Goal: Check status: Check status

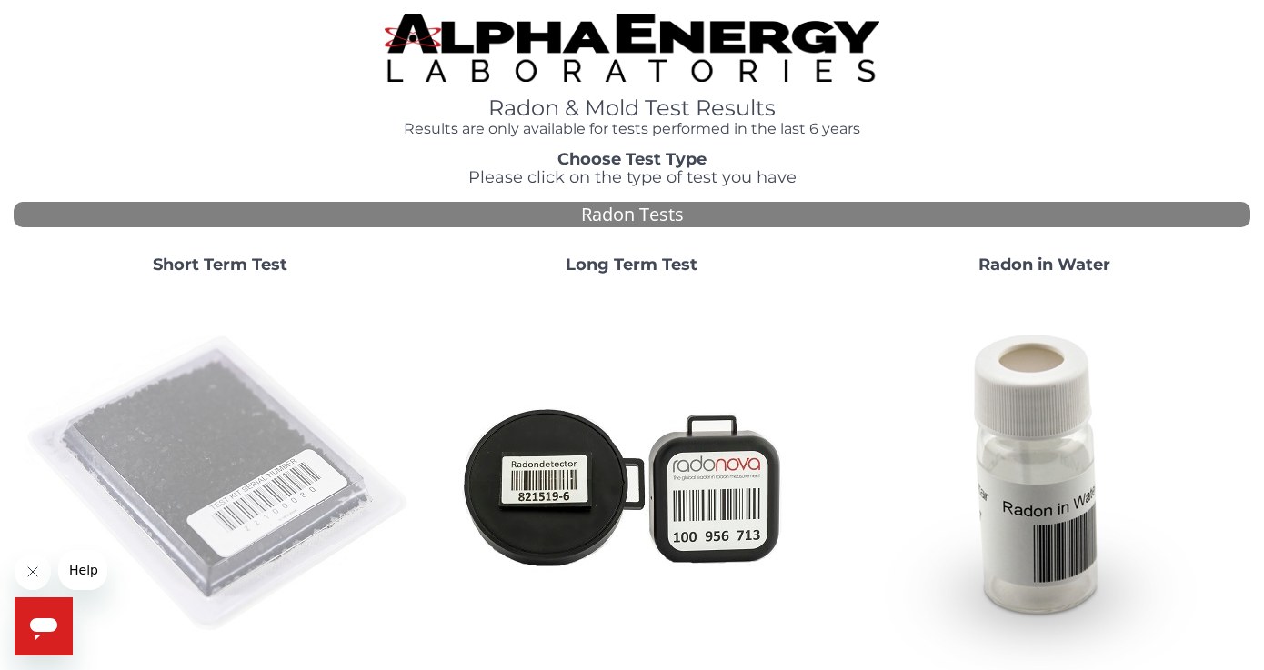
click at [222, 532] on img at bounding box center [220, 484] width 391 height 391
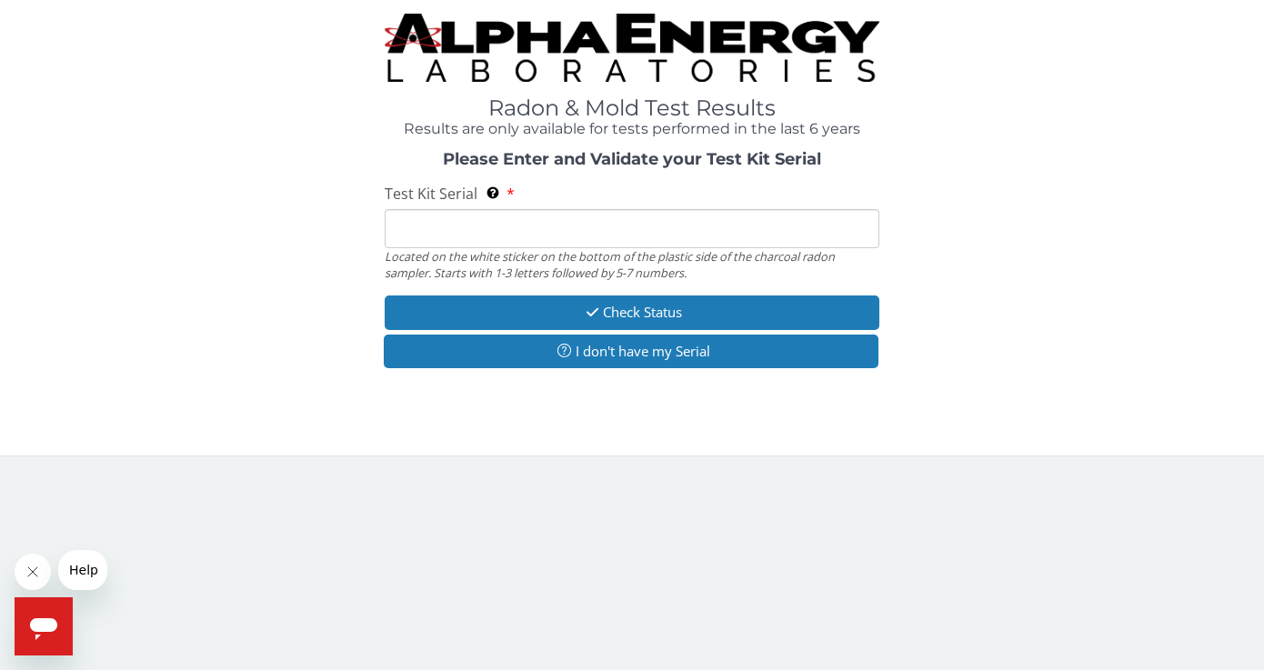
click at [413, 241] on input "Test Kit Serial Located on the white sticker on the bottom of the plastic side …" at bounding box center [632, 228] width 495 height 39
paste input "FE457218"
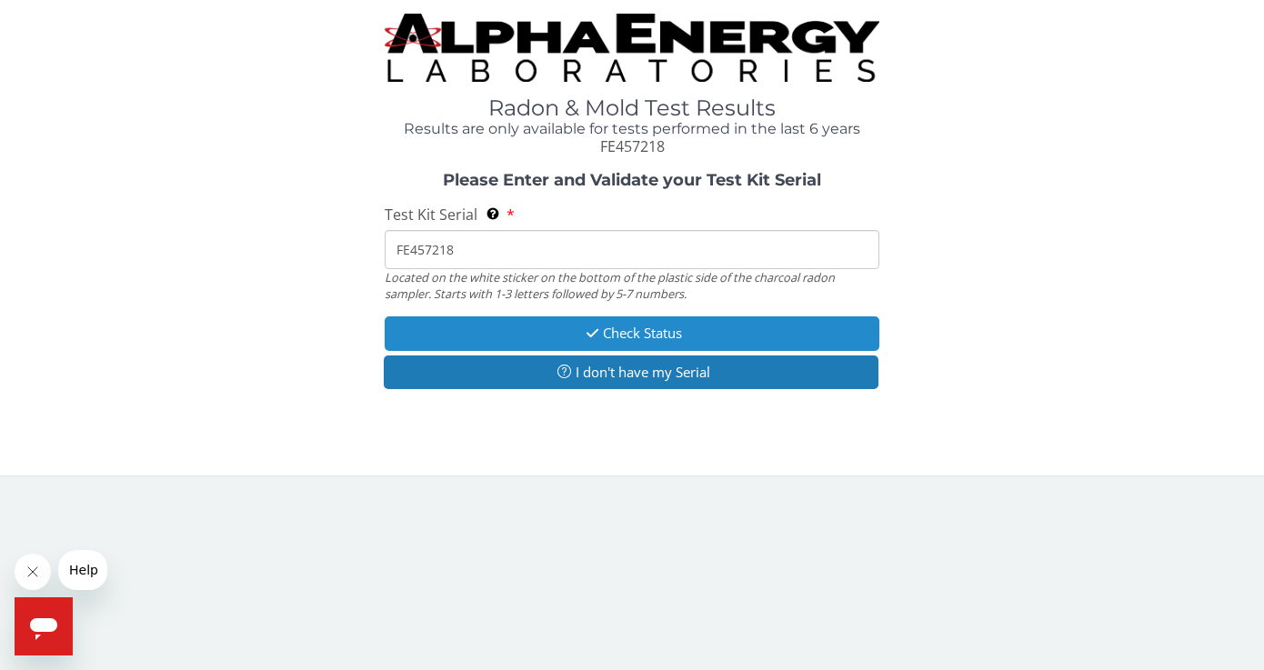
type input "FE457218"
click at [545, 331] on button "Check Status" at bounding box center [632, 333] width 495 height 34
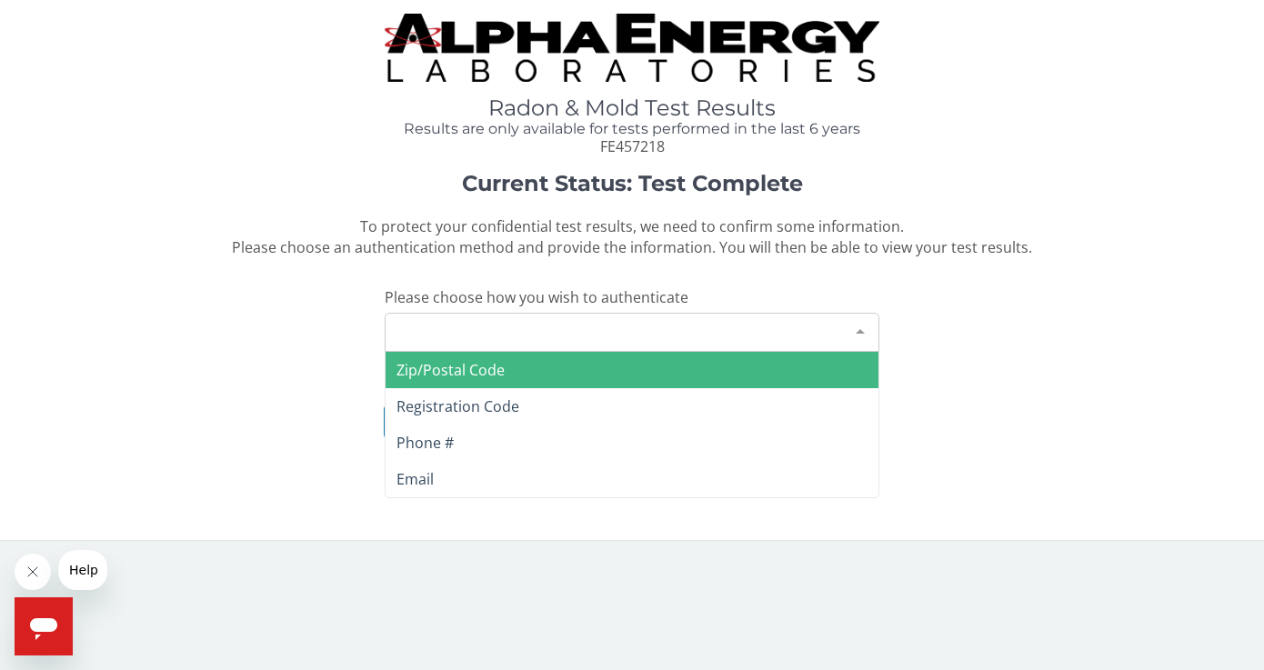
click at [545, 331] on div "Please make a selection" at bounding box center [632, 332] width 495 height 39
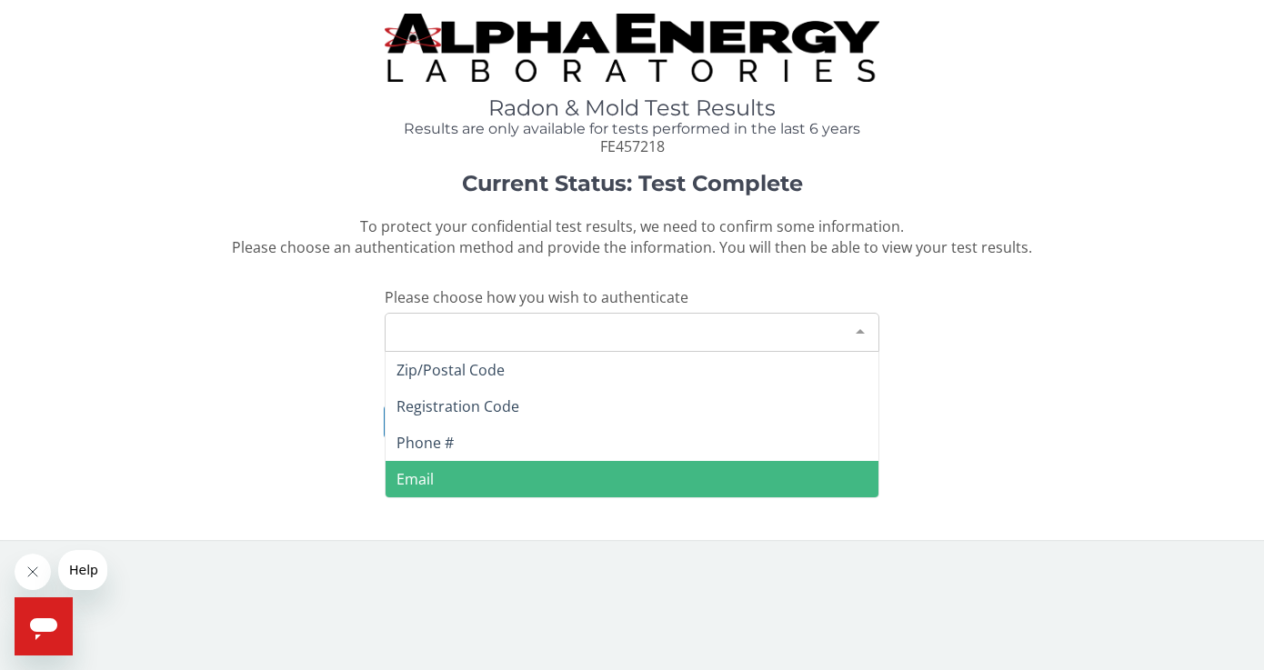
click at [488, 468] on span "Email" at bounding box center [631, 479] width 493 height 36
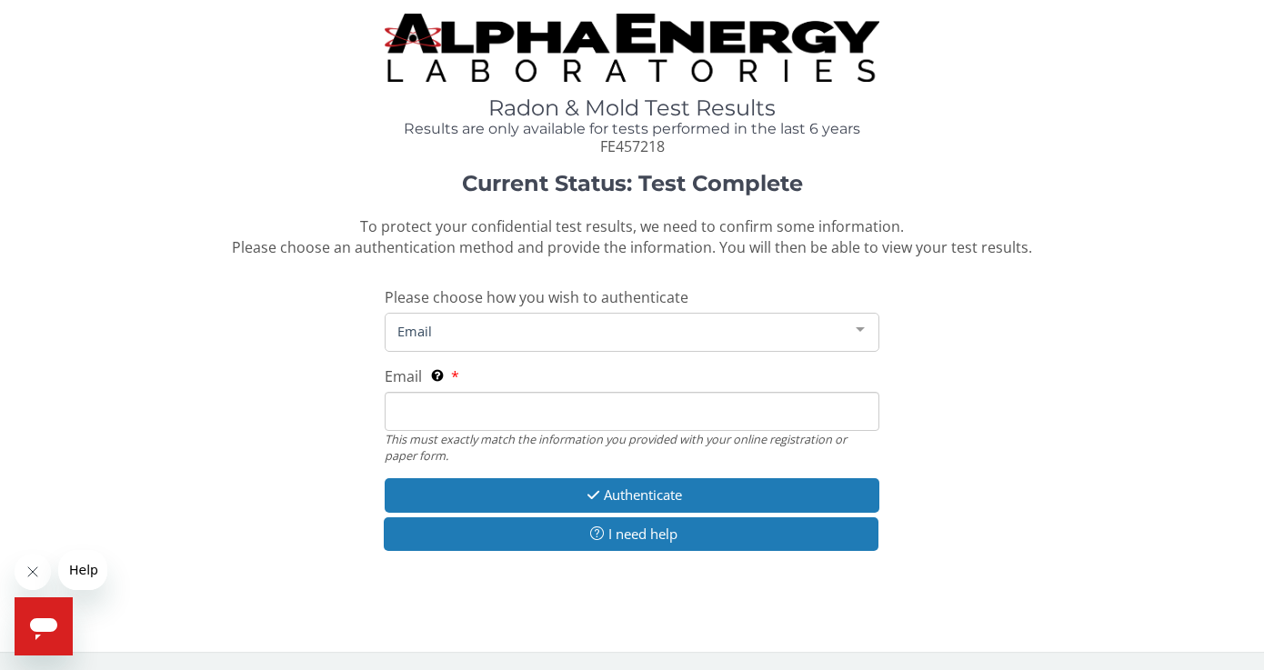
click at [503, 416] on input "Email This must exactly match the information you provided with your online reg…" at bounding box center [632, 411] width 495 height 39
type input "[EMAIL_ADDRESS][DOMAIN_NAME]"
click at [895, 375] on div "Current Status: Test Complete To protect your confidential test results, we nee…" at bounding box center [632, 371] width 1236 height 398
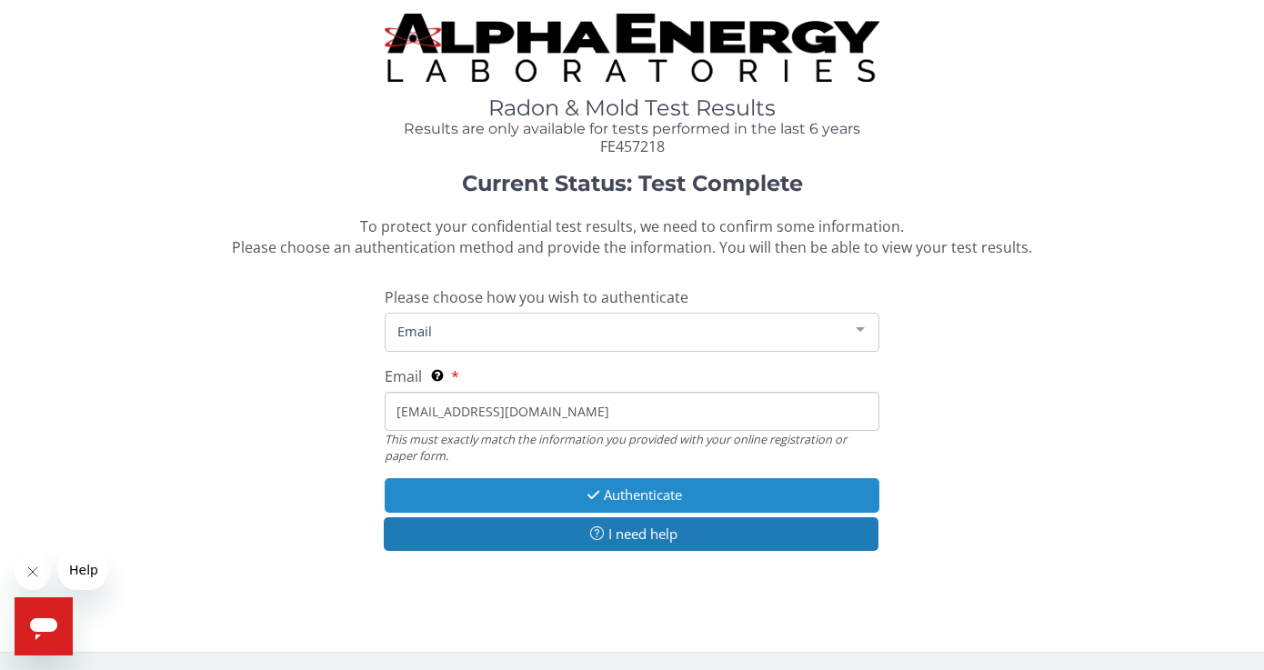
click at [764, 486] on button "Authenticate" at bounding box center [632, 495] width 495 height 34
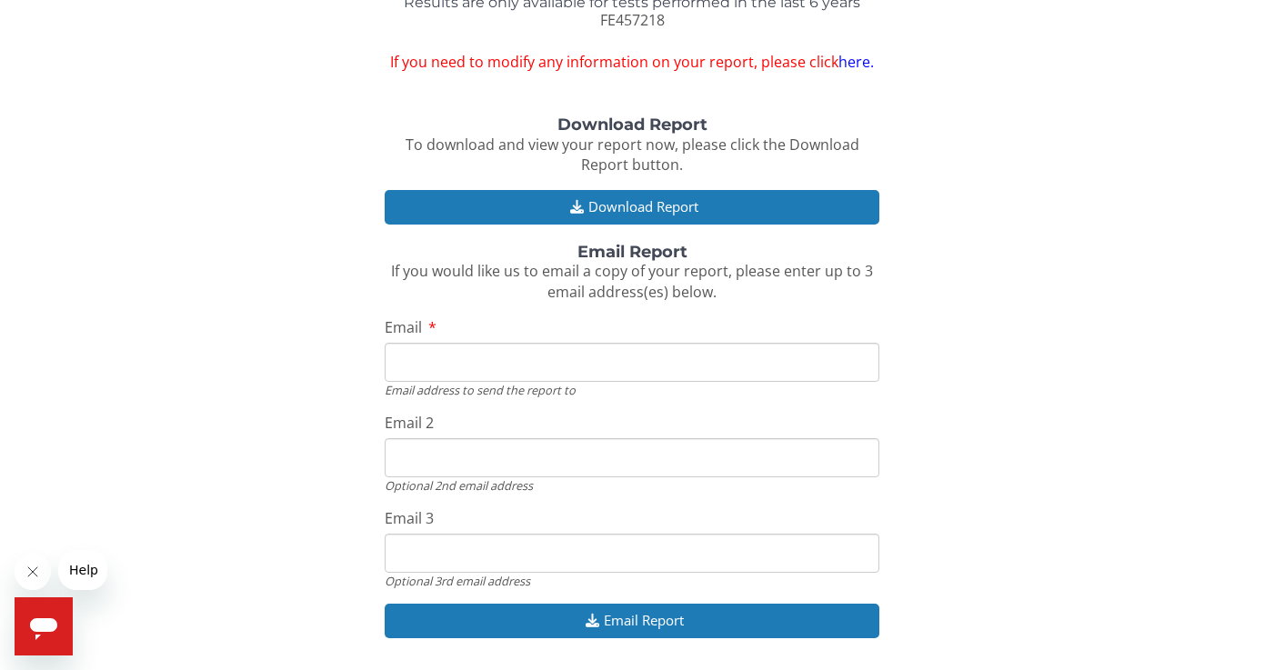
scroll to position [133, 0]
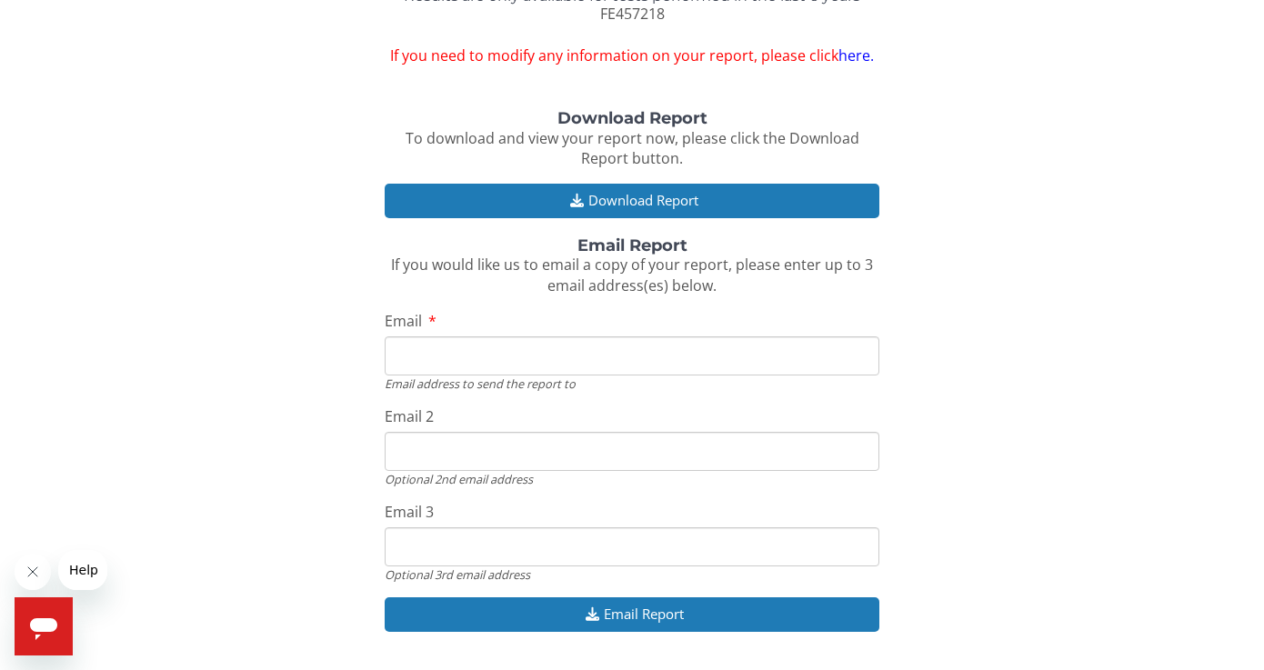
click at [639, 369] on input "Email" at bounding box center [632, 355] width 495 height 39
type input "[EMAIL_ADDRESS][DOMAIN_NAME]"
click at [484, 309] on div "Download Report To download and view your report now, please click the Download…" at bounding box center [632, 380] width 1236 height 541
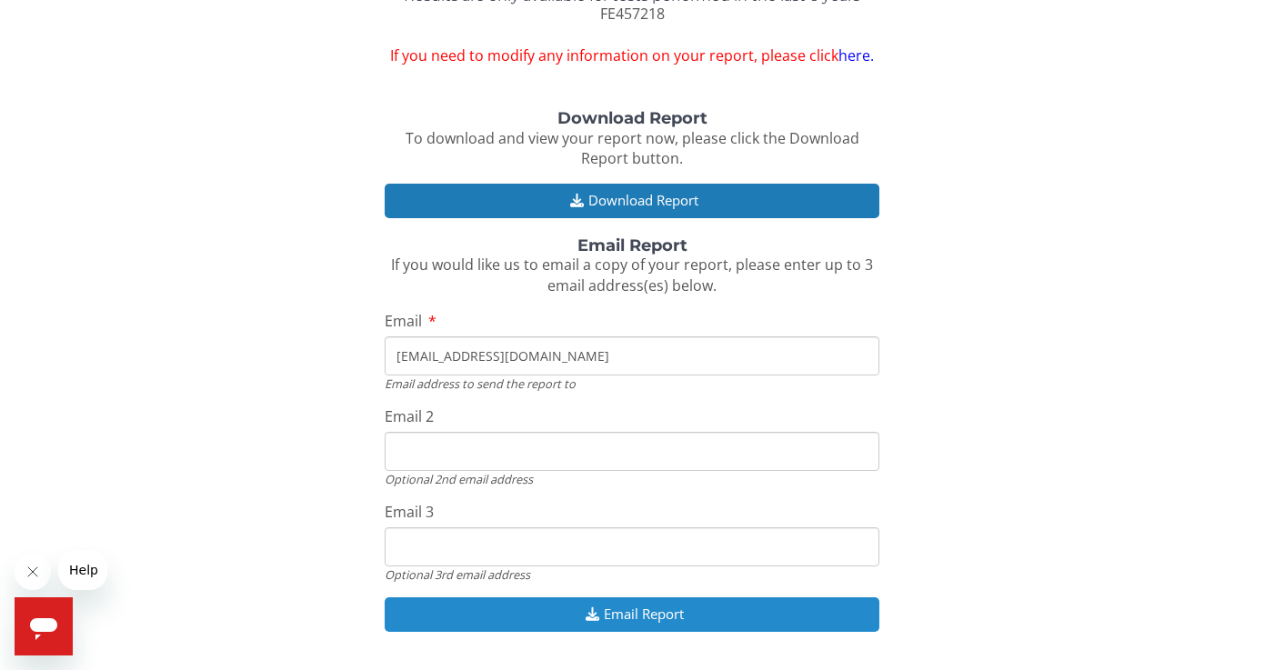
click at [544, 626] on button "Email Report" at bounding box center [632, 614] width 495 height 34
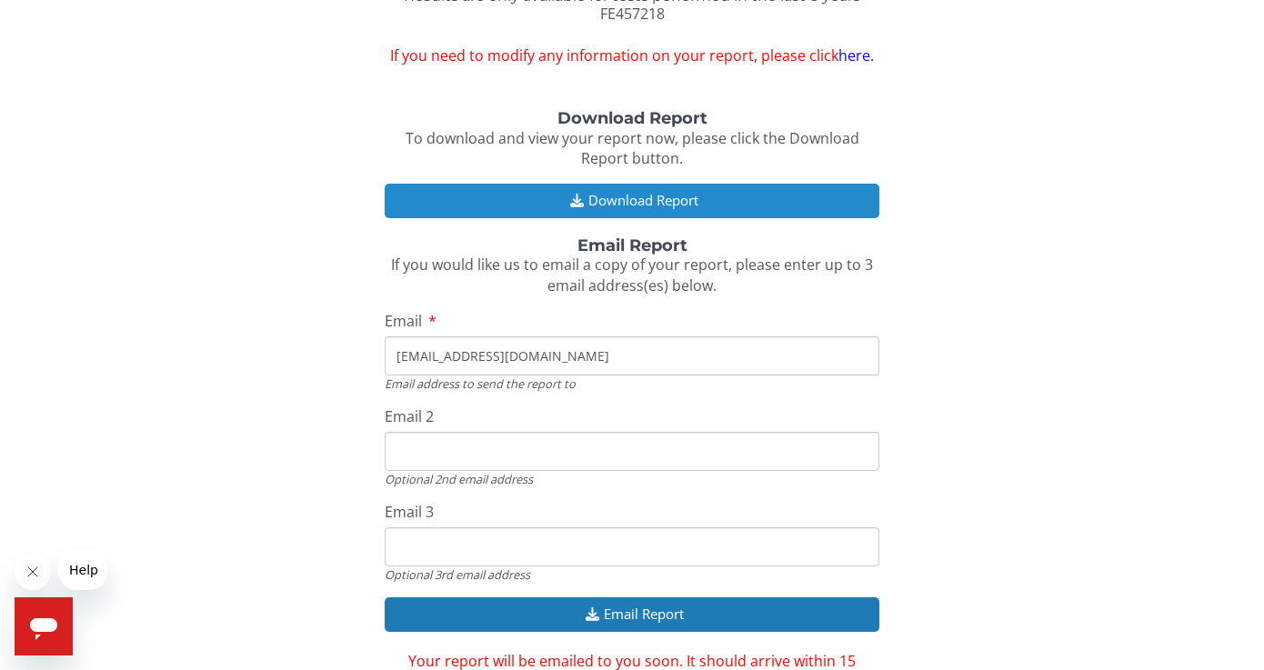
click at [613, 202] on button "Download Report" at bounding box center [632, 201] width 495 height 34
